Goal: Contribute content: Add original content to the website for others to see

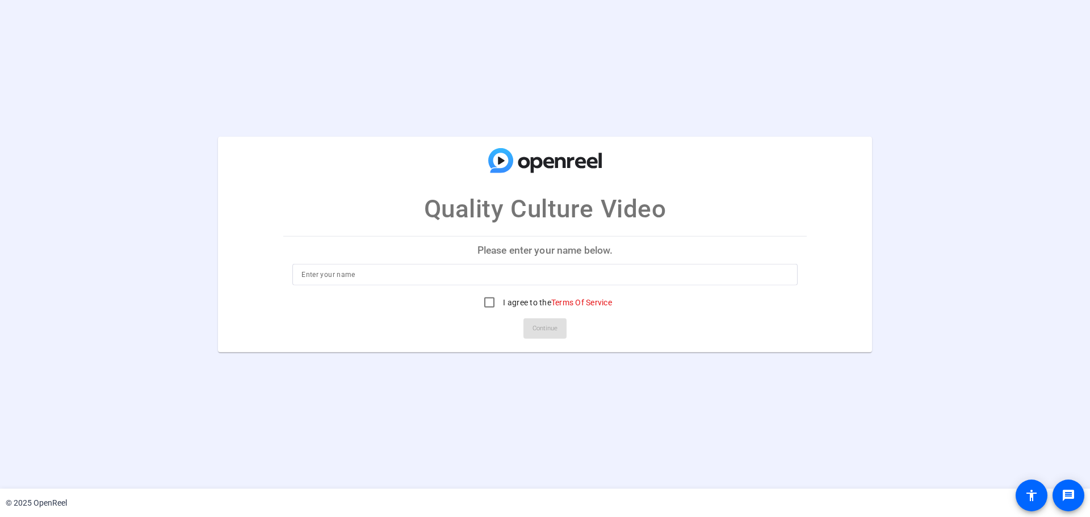
click at [501, 278] on input at bounding box center [544, 275] width 487 height 14
type input "[PERSON_NAME]"
click at [486, 307] on input "I agree to the Terms Of Service" at bounding box center [489, 302] width 23 height 23
checkbox input "true"
click at [547, 333] on span "Continue" at bounding box center [545, 328] width 25 height 17
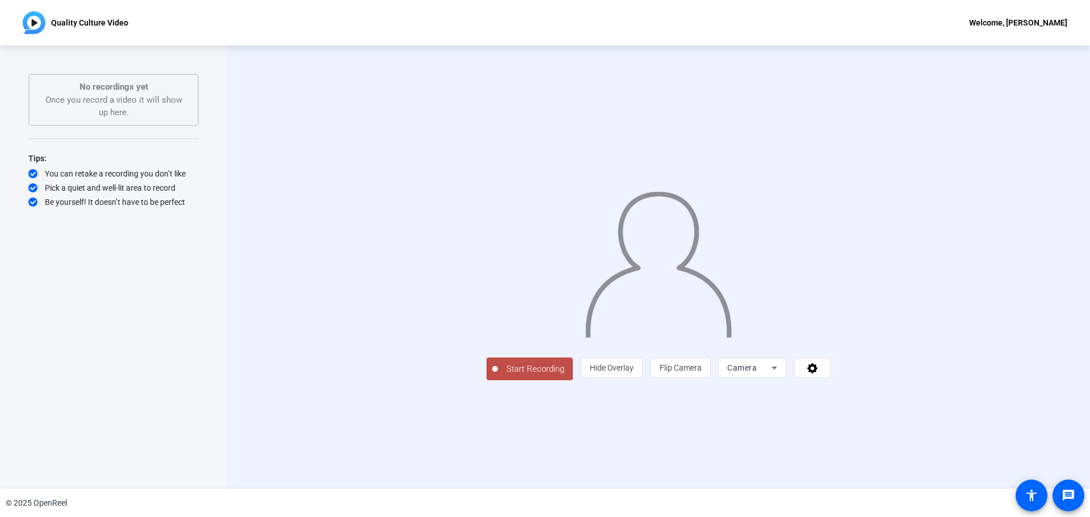
click at [498, 376] on span "Start Recording" at bounding box center [535, 369] width 75 height 13
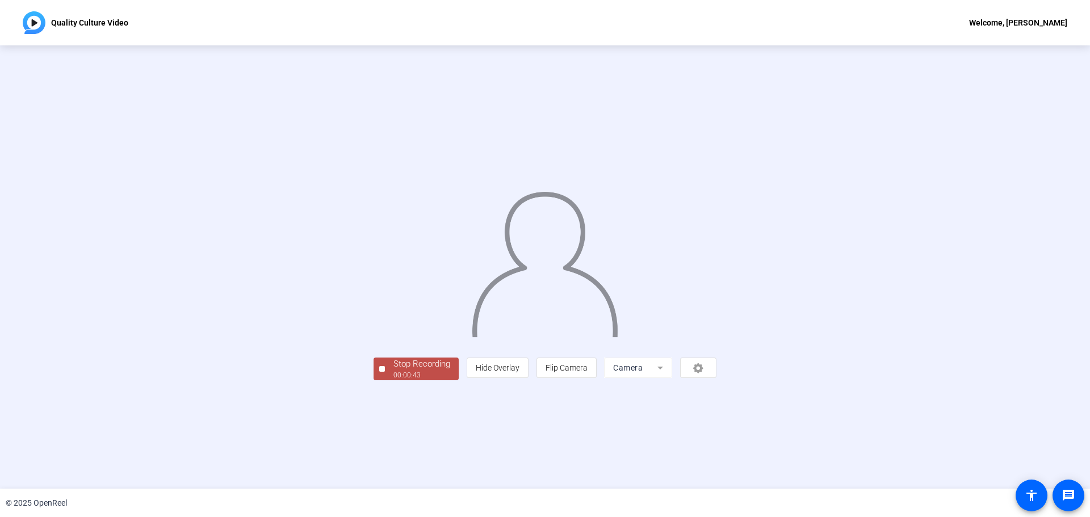
click at [385, 381] on span "Stop Recording 00:00:43" at bounding box center [422, 369] width 74 height 23
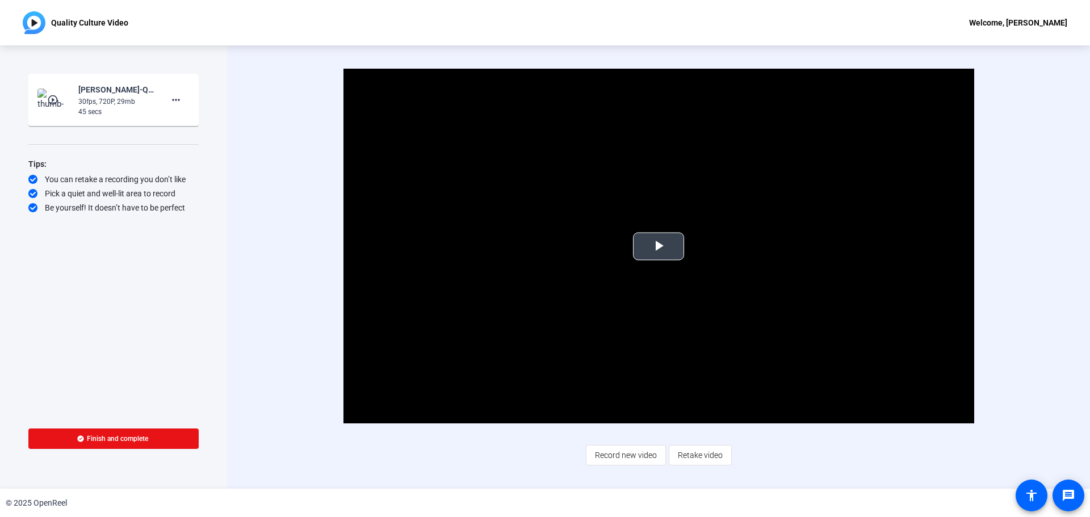
click at [659, 246] on span "Video Player" at bounding box center [659, 246] width 0 height 0
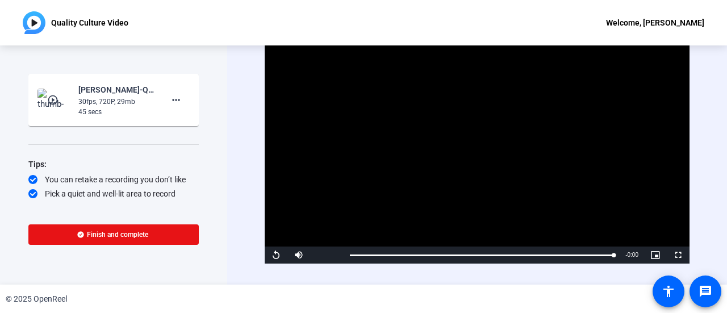
scroll to position [23, 0]
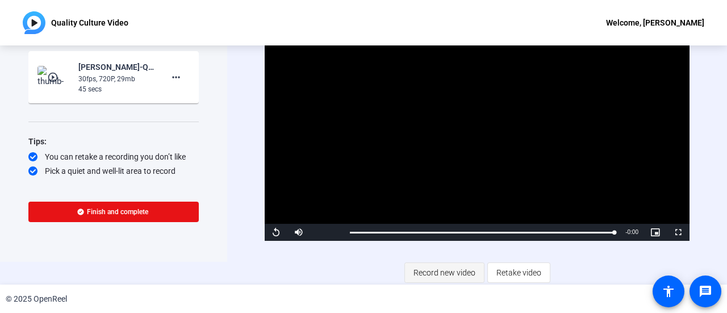
click at [454, 270] on span "Record new video" at bounding box center [444, 273] width 62 height 22
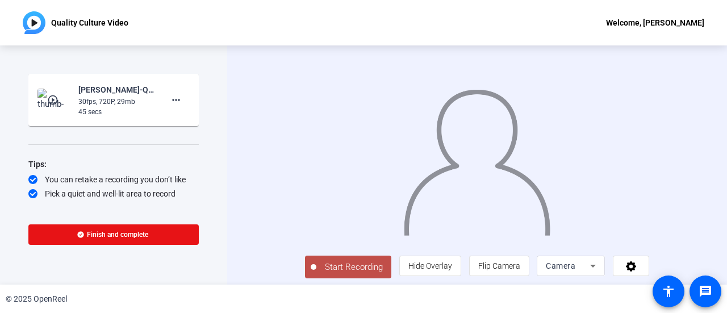
scroll to position [25, 0]
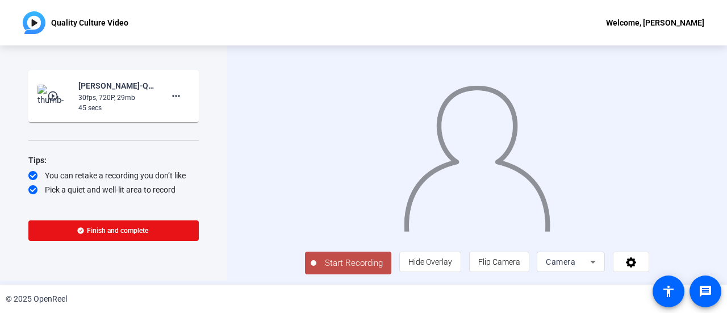
click at [316, 259] on span "Start Recording" at bounding box center [353, 263] width 75 height 13
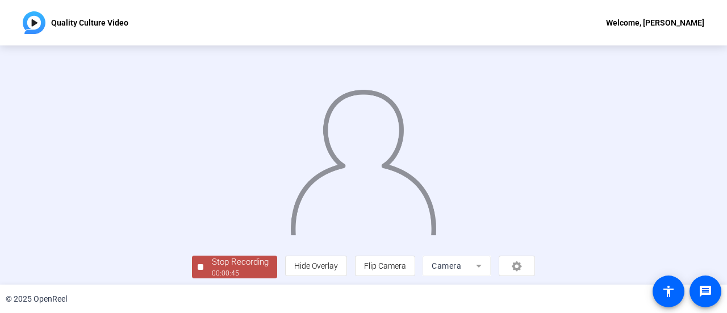
scroll to position [79, 0]
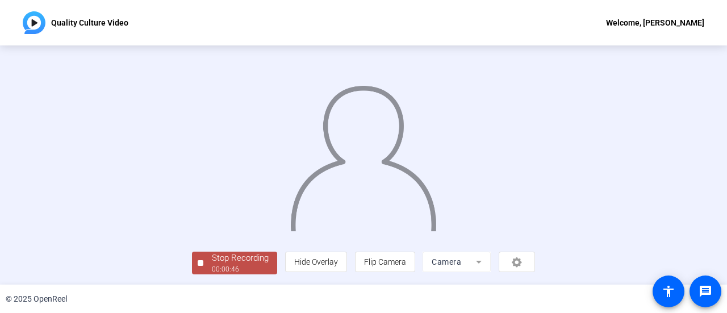
click at [212, 266] on div "00:00:46" at bounding box center [240, 269] width 57 height 10
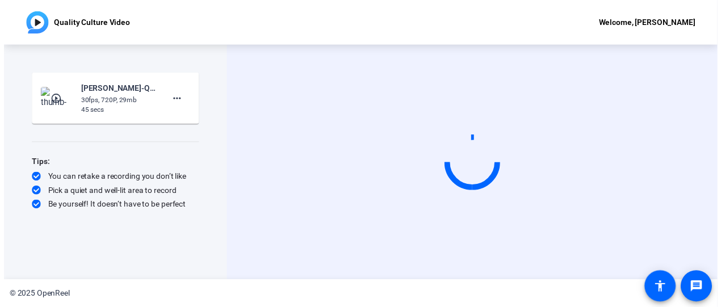
scroll to position [0, 0]
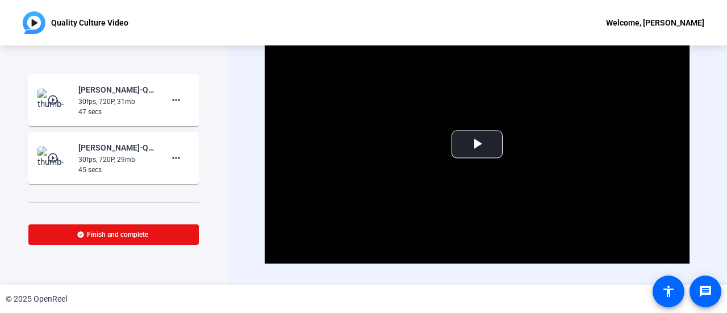
click at [166, 141] on div "play_circle_outline [PERSON_NAME]-Quality Culture Video-Quality Culture Video-1…" at bounding box center [113, 158] width 152 height 34
click at [477, 144] on span "Video Player" at bounding box center [477, 144] width 0 height 0
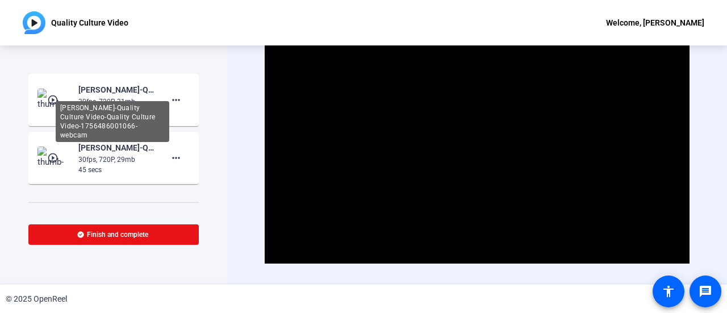
click at [134, 93] on div "[PERSON_NAME]-Quality Culture Video-Quality Culture Video-1756486001066-webcam" at bounding box center [116, 90] width 76 height 14
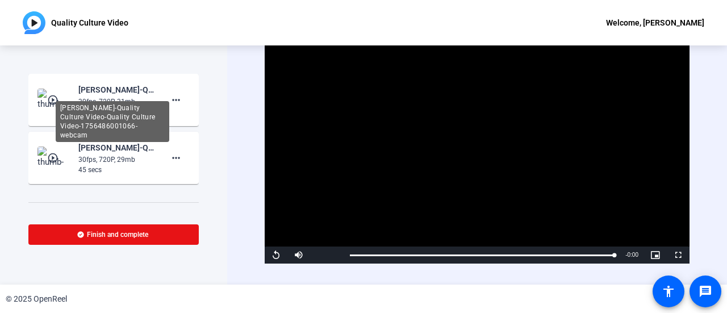
click at [146, 93] on div "[PERSON_NAME]-Quality Culture Video-Quality Culture Video-1756486001066-webcam" at bounding box center [116, 90] width 76 height 14
click at [138, 93] on div "[PERSON_NAME]-Quality Culture Video-Quality Culture Video-1756486001066-webcam" at bounding box center [116, 90] width 76 height 14
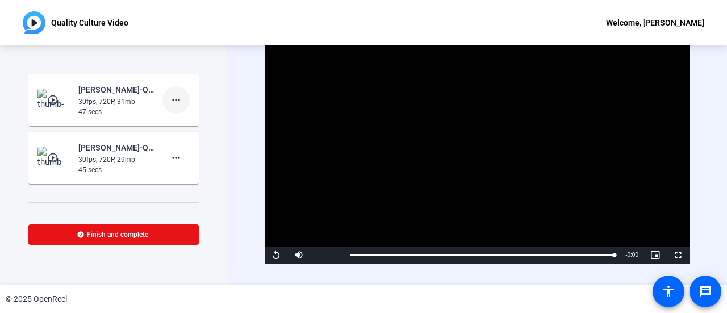
click at [173, 103] on mat-icon "more_horiz" at bounding box center [176, 100] width 14 height 14
click at [116, 99] on div at bounding box center [363, 156] width 727 height 313
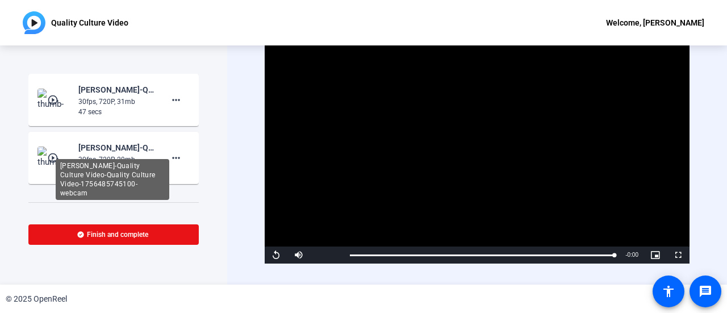
click at [92, 159] on div "[PERSON_NAME]-Quality Culture Video-Quality Culture Video-1756485745100-webcam" at bounding box center [113, 179] width 114 height 41
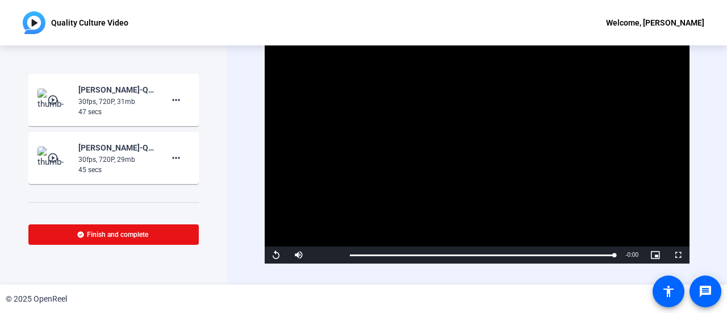
click at [56, 98] on mat-icon "play_circle_outline" at bounding box center [54, 99] width 14 height 11
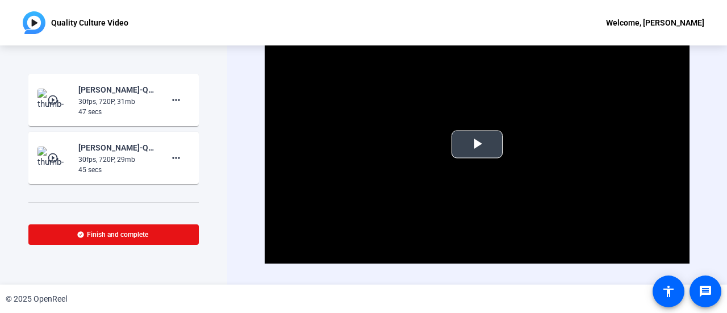
click at [477, 144] on span "Video Player" at bounding box center [477, 144] width 0 height 0
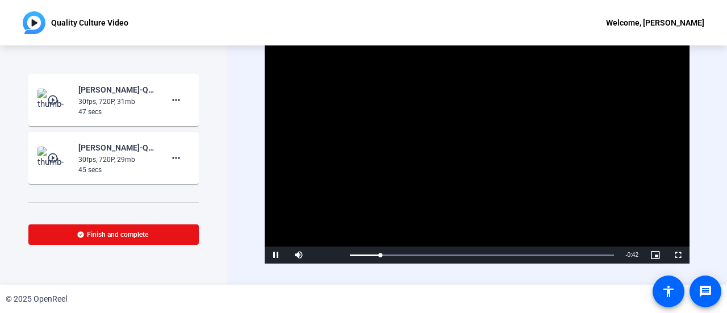
click at [57, 154] on mat-icon "play_circle_outline" at bounding box center [54, 157] width 14 height 11
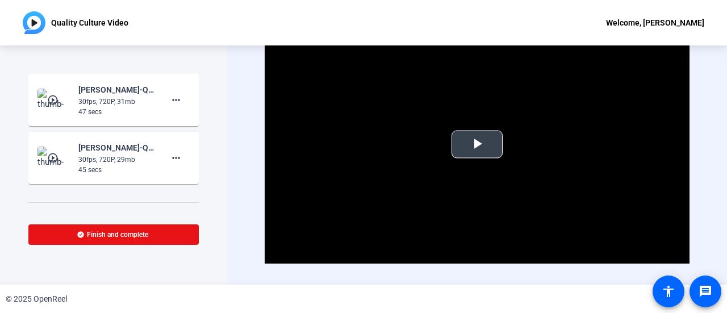
click at [477, 144] on span "Video Player" at bounding box center [477, 144] width 0 height 0
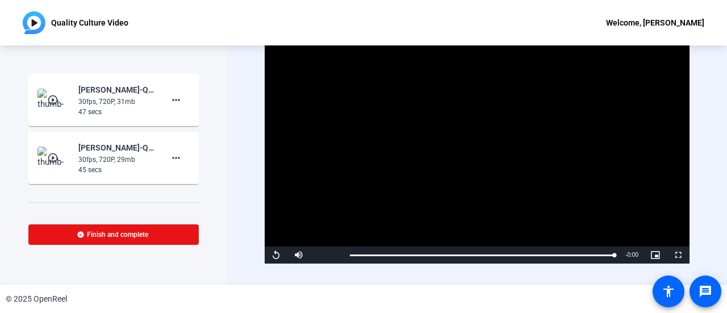
click at [53, 154] on mat-icon "play_circle_outline" at bounding box center [54, 157] width 14 height 11
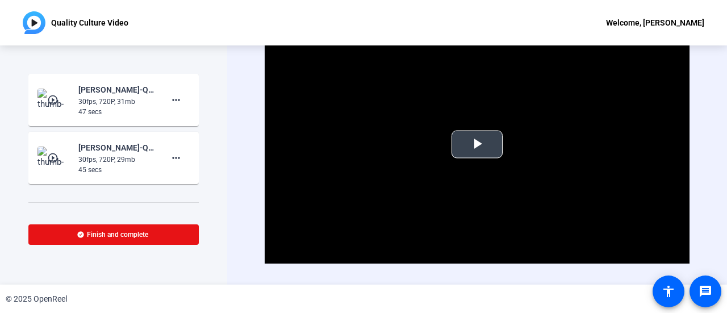
click at [477, 144] on span "Video Player" at bounding box center [477, 144] width 0 height 0
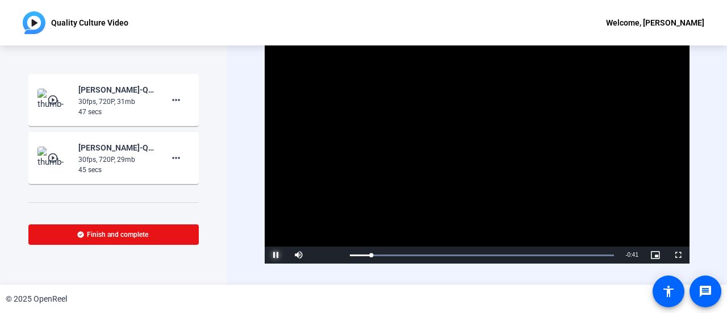
click at [275, 255] on span "Video Player" at bounding box center [276, 255] width 23 height 0
click at [170, 100] on mat-icon "more_horiz" at bounding box center [176, 100] width 14 height 14
click at [183, 125] on span "Delete clip" at bounding box center [188, 124] width 45 height 14
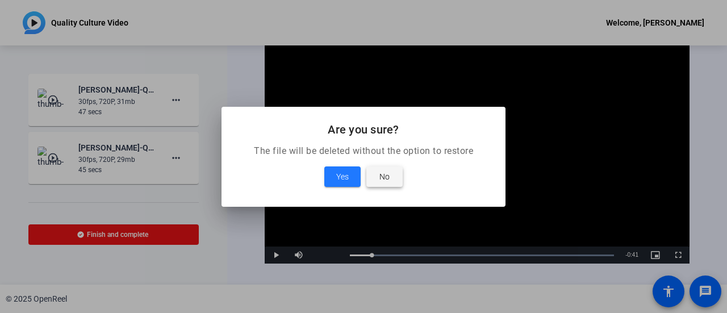
click at [386, 174] on span "No" at bounding box center [384, 177] width 10 height 14
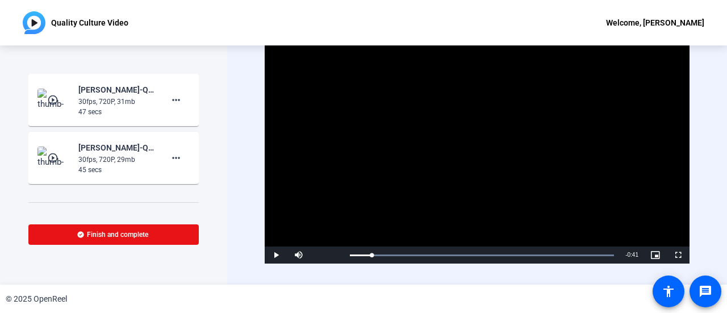
click at [51, 95] on mat-icon "play_circle_outline" at bounding box center [54, 99] width 14 height 11
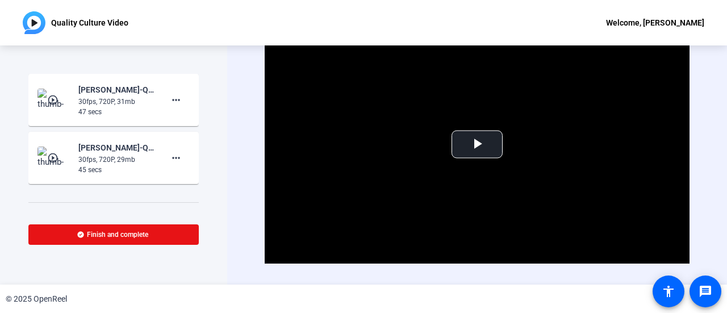
click at [49, 155] on mat-icon "play_circle_outline" at bounding box center [54, 157] width 14 height 11
click at [174, 101] on mat-icon "more_horiz" at bounding box center [176, 100] width 14 height 14
click at [180, 123] on span "Delete clip" at bounding box center [188, 124] width 45 height 14
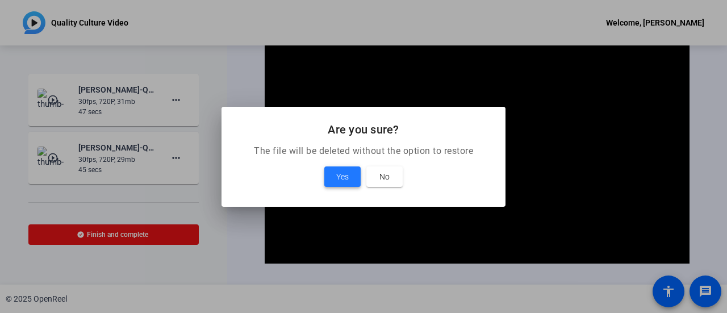
click at [341, 178] on span "Yes" at bounding box center [342, 177] width 12 height 14
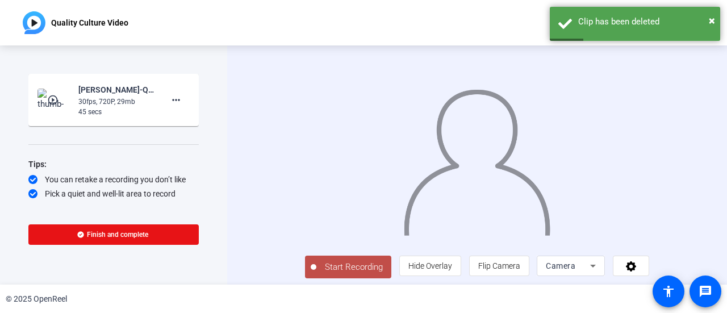
click at [50, 99] on mat-icon "play_circle_outline" at bounding box center [54, 99] width 14 height 11
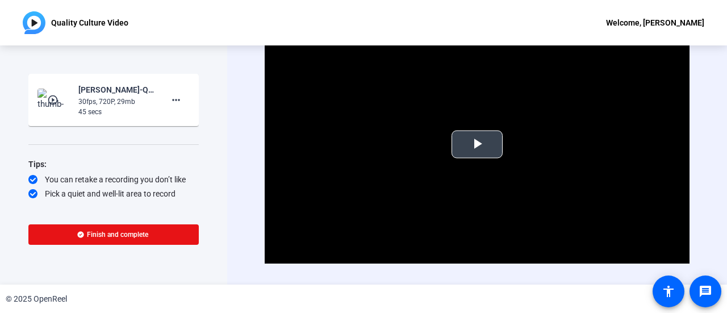
click at [477, 144] on span "Video Player" at bounding box center [477, 144] width 0 height 0
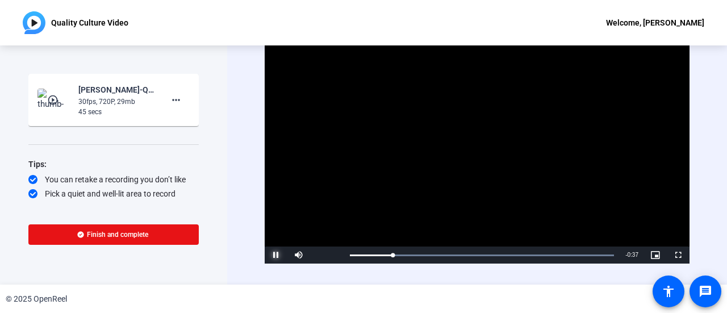
click at [274, 255] on span "Video Player" at bounding box center [276, 255] width 23 height 0
click at [133, 225] on span at bounding box center [113, 234] width 170 height 27
